Goal: Navigation & Orientation: Find specific page/section

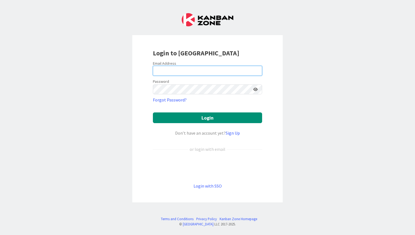
click at [187, 70] on input "email" at bounding box center [207, 71] width 109 height 10
type input "[PERSON_NAME][EMAIL_ADDRESS][DOMAIN_NAME]"
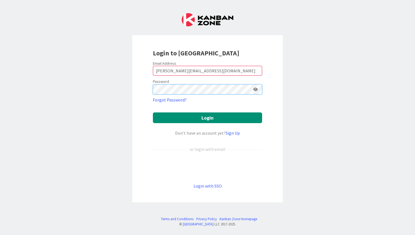
click at [153, 112] on button "Login" at bounding box center [207, 117] width 109 height 11
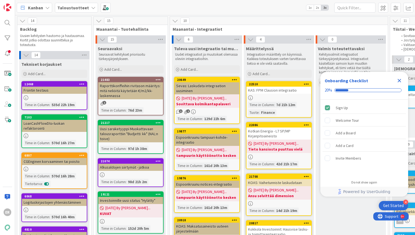
click at [399, 82] on icon "Close Checklist" at bounding box center [399, 80] width 7 height 7
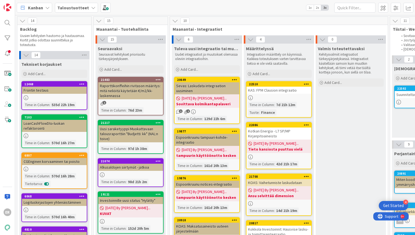
click at [128, 91] on div "Raporttikonffeihin rivitason määritys: mitä neliöitä käytetään €/m2/kk-laskenna…" at bounding box center [130, 90] width 65 height 17
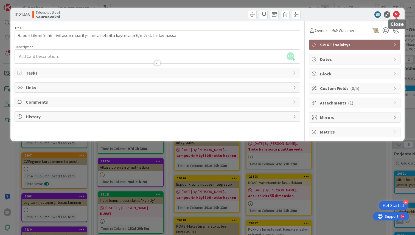
click at [396, 14] on icon at bounding box center [396, 14] width 7 height 7
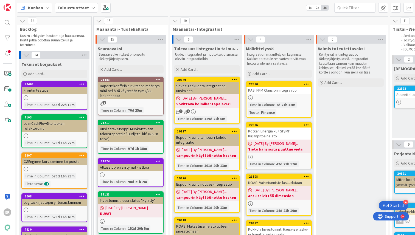
click at [129, 132] on div "Uusi saraketyyppi Muokattavaan talousraporttiin "Budjetti: kk" (NAL:n toive)" at bounding box center [130, 133] width 65 height 17
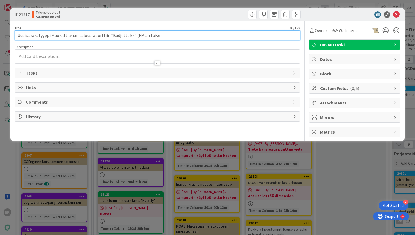
click at [190, 35] on input "Uusi saraketyyppi Muokattavaan talousraporttiin "Budjetti: kk" (NAL:n toive)" at bounding box center [157, 35] width 285 height 10
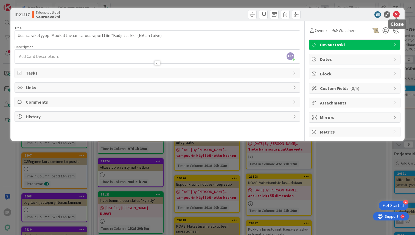
click at [398, 15] on icon at bounding box center [396, 14] width 7 height 7
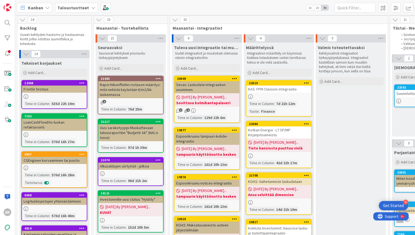
click at [130, 166] on div "Alkusaldojen siirtymät - jatkoa" at bounding box center [130, 166] width 65 height 7
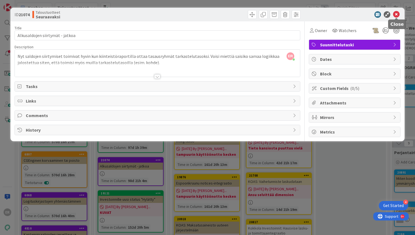
click at [397, 14] on icon at bounding box center [396, 14] width 7 height 7
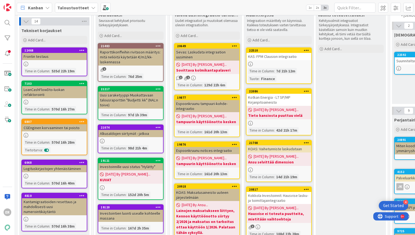
scroll to position [43, 0]
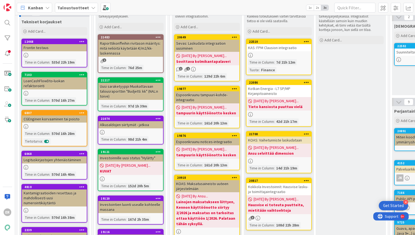
click at [135, 172] on b "KUVAT" at bounding box center [130, 170] width 61 height 5
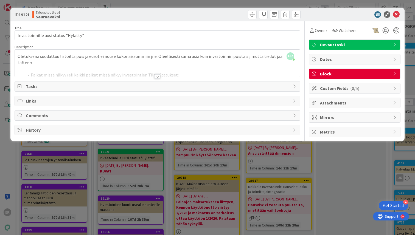
click at [158, 74] on div at bounding box center [157, 76] width 6 height 4
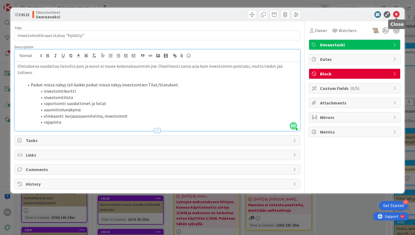
click at [397, 15] on icon at bounding box center [396, 14] width 7 height 7
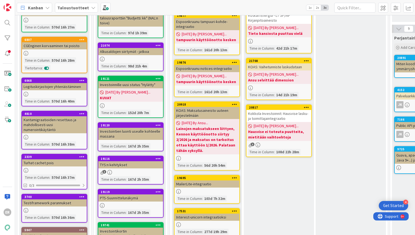
scroll to position [120, 0]
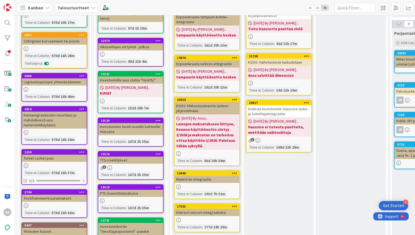
click at [123, 130] on div "Investointien luonti usealle kohteelle massana" at bounding box center [130, 129] width 65 height 12
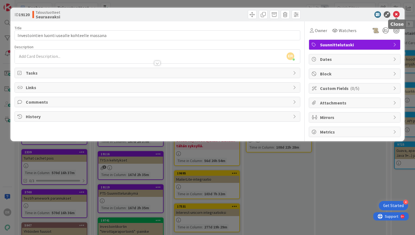
click at [396, 15] on icon at bounding box center [396, 14] width 7 height 7
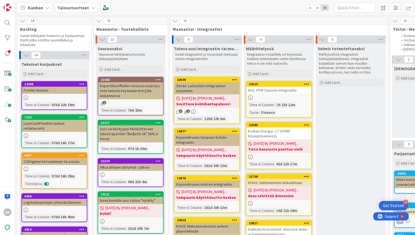
click at [286, 17] on div "10" at bounding box center [279, 21] width 218 height 8
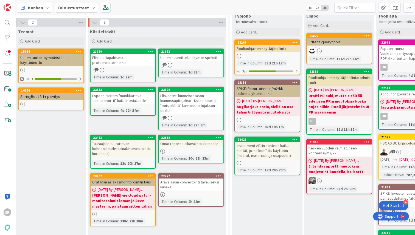
scroll to position [33, 520]
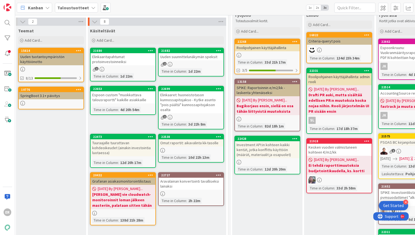
click at [294, 139] on icon at bounding box center [294, 139] width 5 height 4
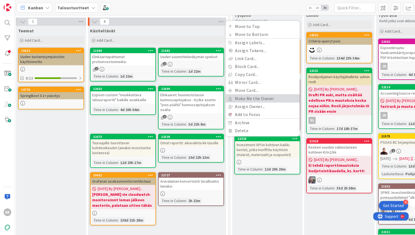
click at [264, 98] on link "Make Me the Owner" at bounding box center [262, 99] width 74 height 8
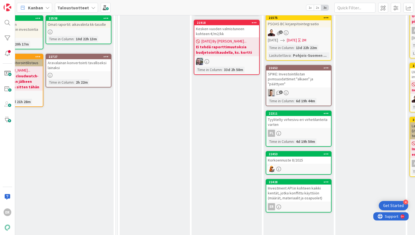
scroll to position [157, 632]
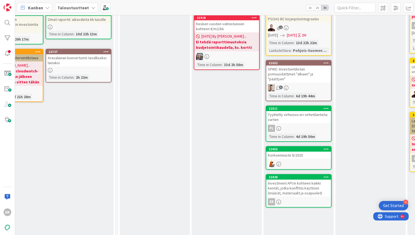
click at [303, 185] on div "Investment API:in kohteen kaikki kentät, jotka konffittu käyttöön (määrät, mate…" at bounding box center [298, 188] width 65 height 17
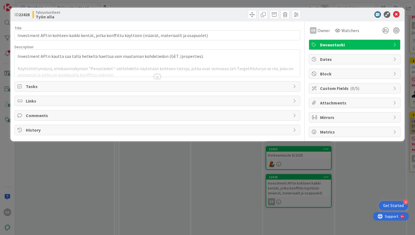
click at [158, 74] on div at bounding box center [157, 70] width 285 height 14
